Goal: Task Accomplishment & Management: Use online tool/utility

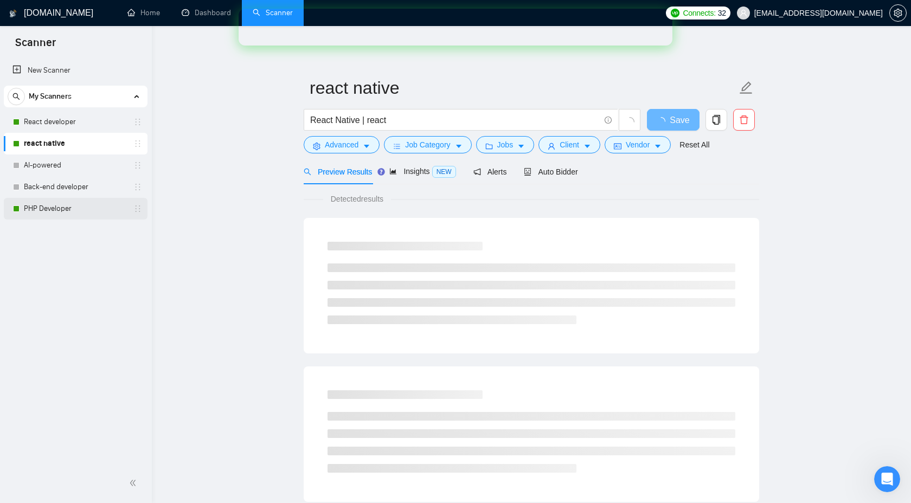
click at [98, 204] on link "PHP Developer" at bounding box center [75, 209] width 103 height 22
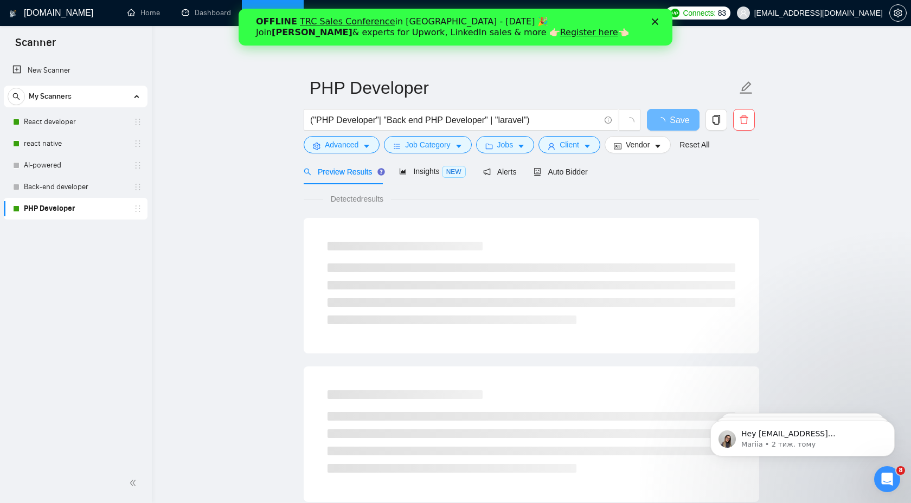
click at [654, 24] on icon "Закрити" at bounding box center [655, 21] width 7 height 7
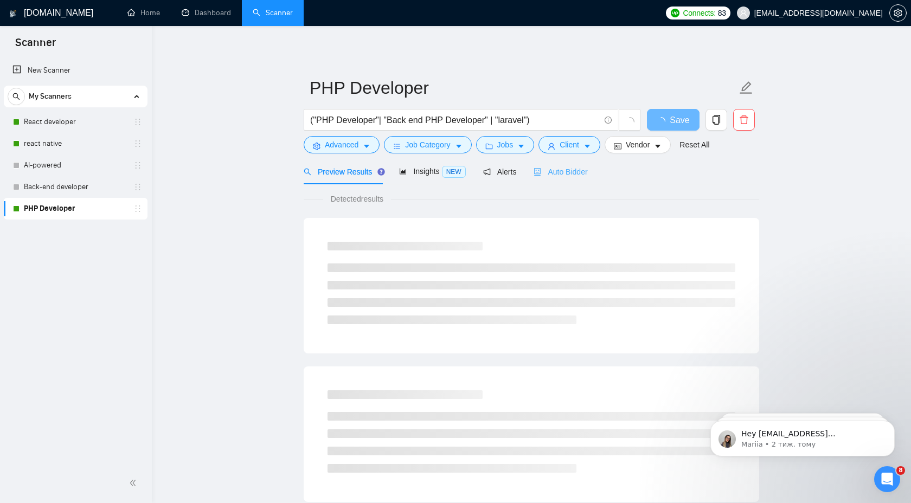
click at [567, 179] on div "Auto Bidder" at bounding box center [560, 171] width 54 height 25
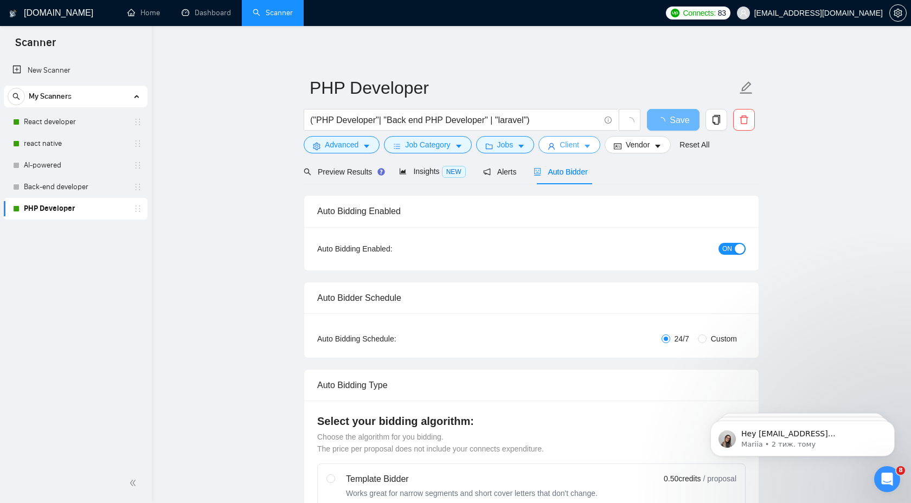
click at [569, 143] on span "Client" at bounding box center [569, 145] width 20 height 12
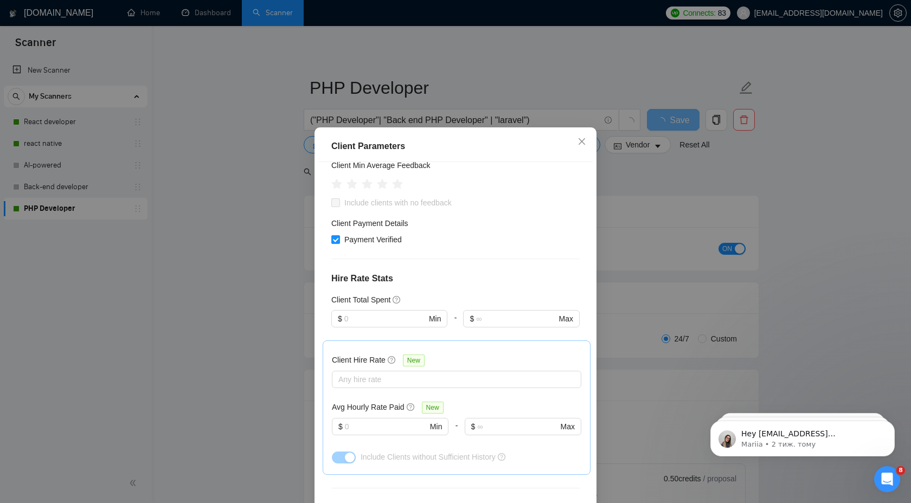
scroll to position [203, 0]
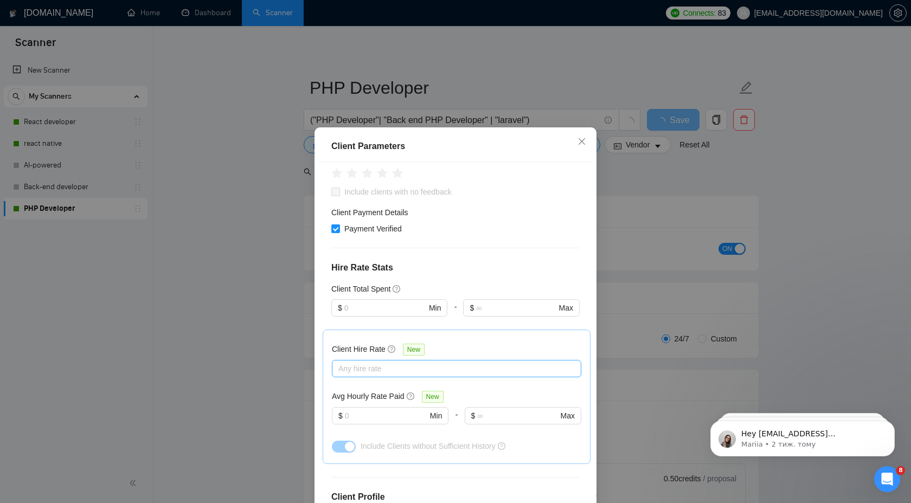
click at [429, 362] on div at bounding box center [450, 368] width 233 height 13
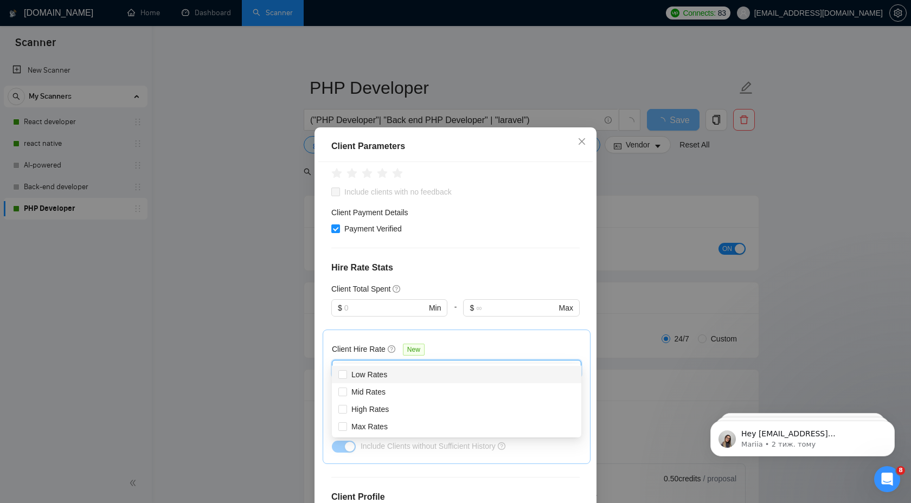
click at [464, 339] on div "Client Hire Rate New Any hire rate Avg Hourly Rate Paid New $ Min - $ Max Inclu…" at bounding box center [456, 397] width 249 height 116
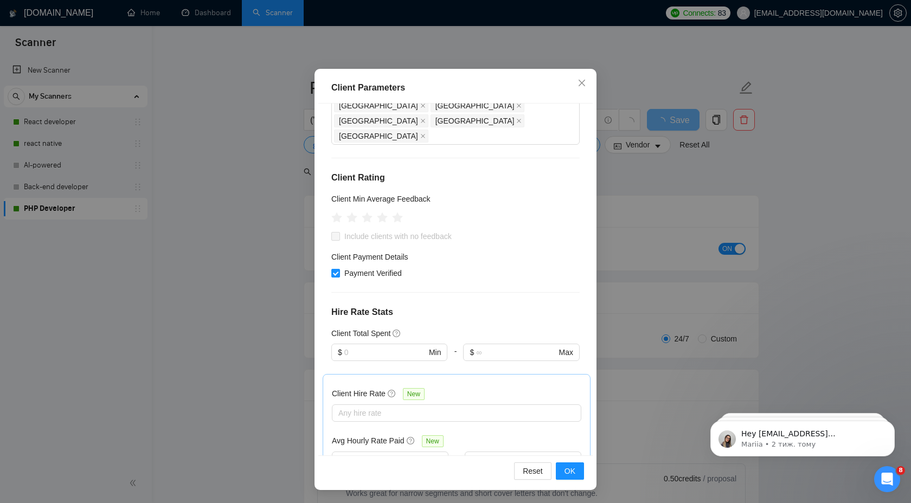
scroll to position [0, 0]
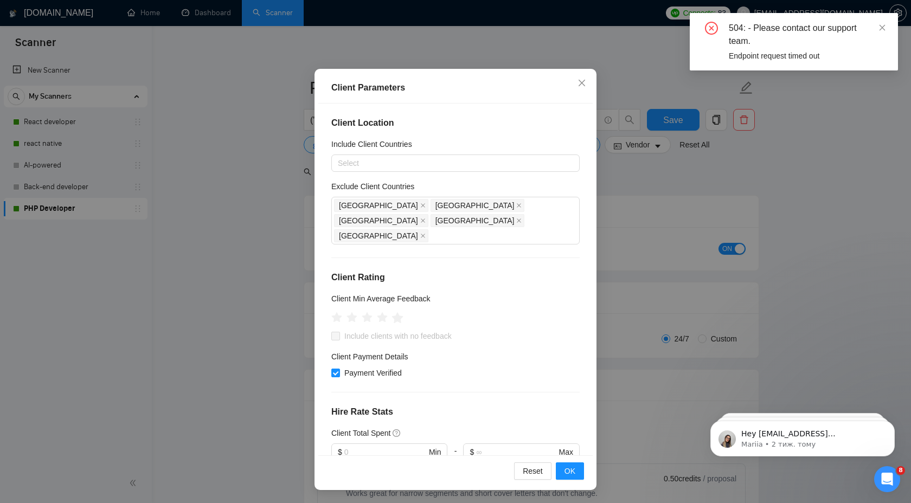
click at [397, 312] on icon "star" at bounding box center [397, 317] width 11 height 11
click at [400, 313] on icon "star" at bounding box center [397, 318] width 10 height 10
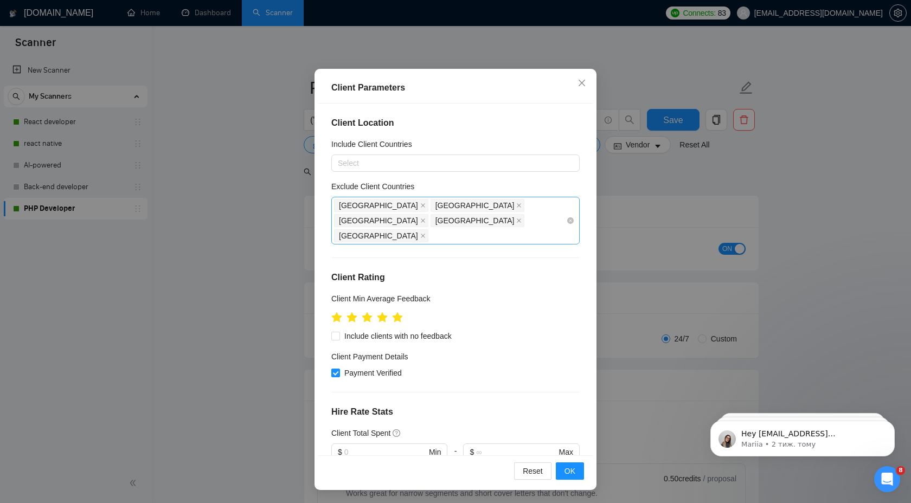
click at [493, 217] on div "[GEOGRAPHIC_DATA] [GEOGRAPHIC_DATA] [GEOGRAPHIC_DATA] [GEOGRAPHIC_DATA] [GEOGRA…" at bounding box center [450, 221] width 232 height 46
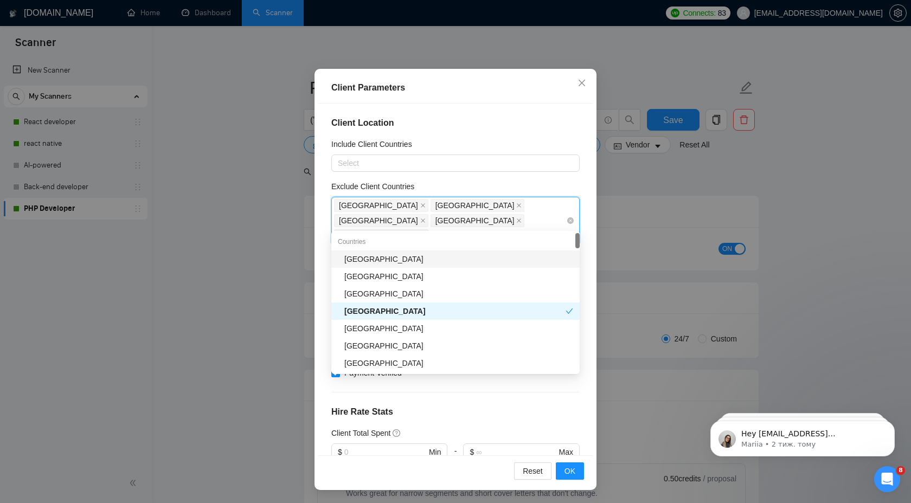
type input "i"
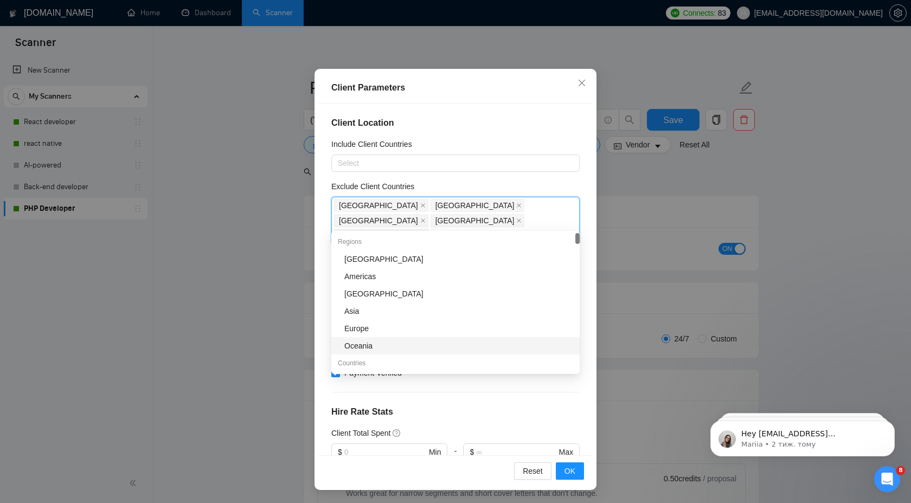
click at [468, 404] on div "Client Location Include Client Countries Select Exclude Client Countries [GEOGR…" at bounding box center [455, 280] width 274 height 352
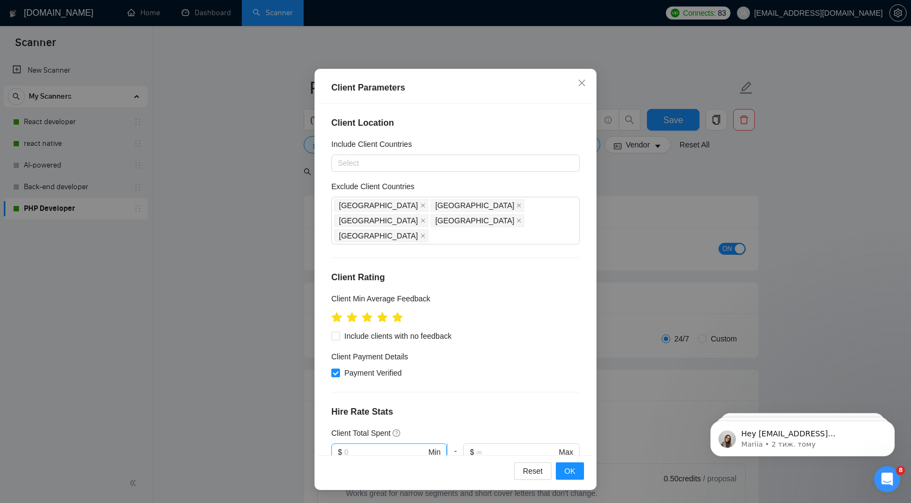
click at [403, 446] on input "text" at bounding box center [385, 452] width 82 height 12
click at [514, 274] on div "Client Location Include Client Countries Select Exclude Client Countries [GEOGR…" at bounding box center [455, 280] width 274 height 352
click at [456, 221] on div "[GEOGRAPHIC_DATA] [GEOGRAPHIC_DATA] [GEOGRAPHIC_DATA] [GEOGRAPHIC_DATA] [GEOGRA…" at bounding box center [450, 221] width 232 height 46
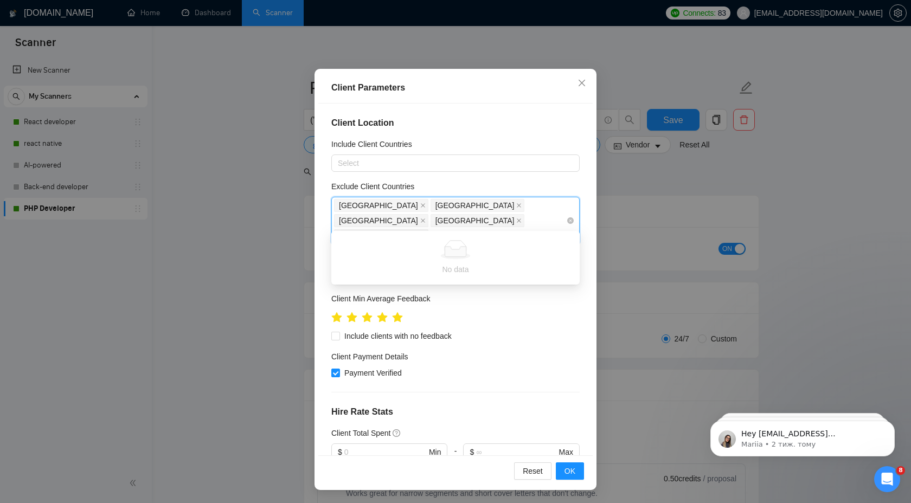
type input "india"
click at [456, 256] on div "[GEOGRAPHIC_DATA]" at bounding box center [458, 259] width 229 height 12
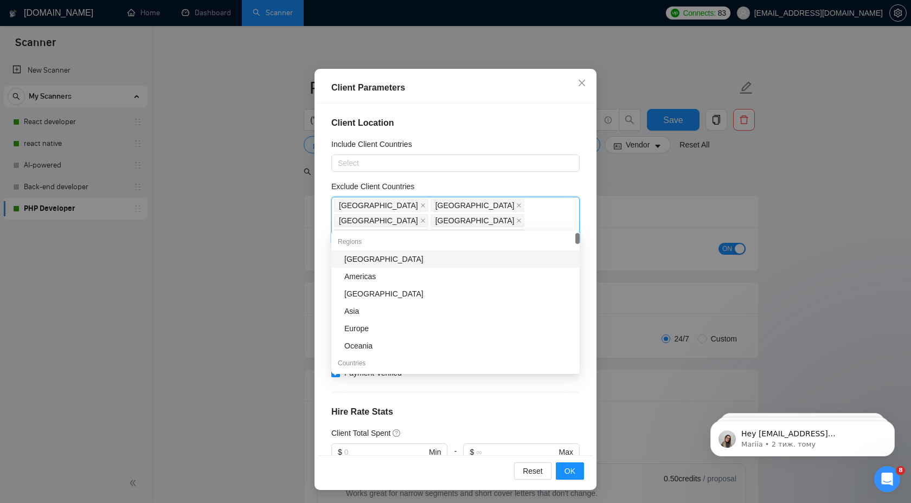
click at [439, 259] on div "[GEOGRAPHIC_DATA]" at bounding box center [458, 259] width 229 height 12
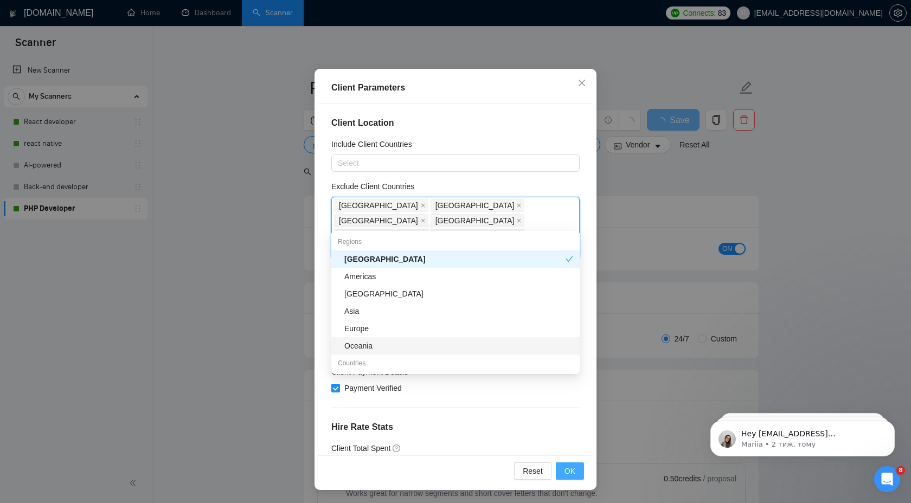
click at [568, 472] on span "OK" at bounding box center [569, 471] width 11 height 12
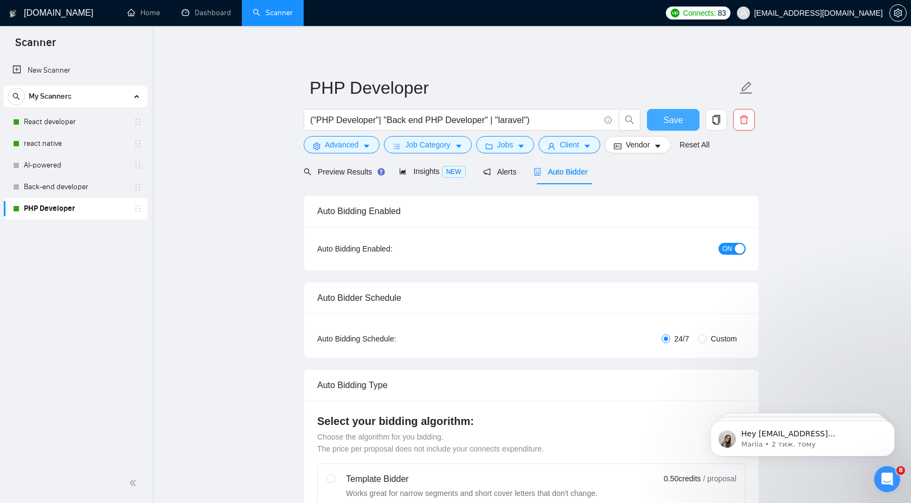
click at [686, 122] on button "Save" at bounding box center [673, 120] width 53 height 22
